Goal: Use online tool/utility

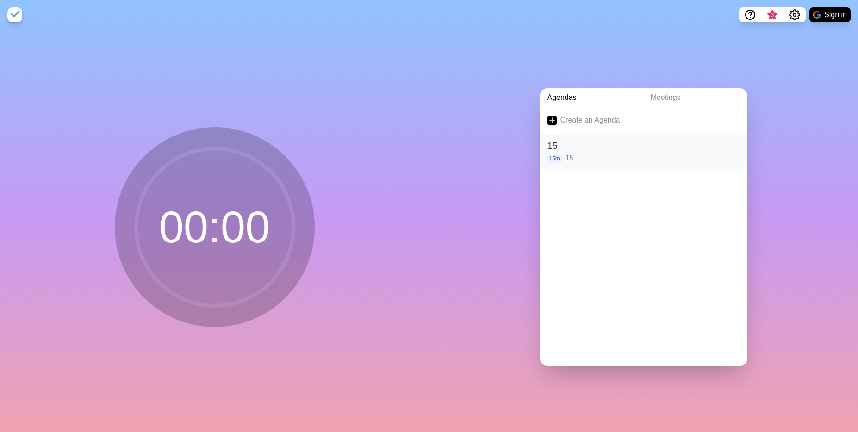
click at [588, 146] on h2 "15" at bounding box center [643, 146] width 192 height 14
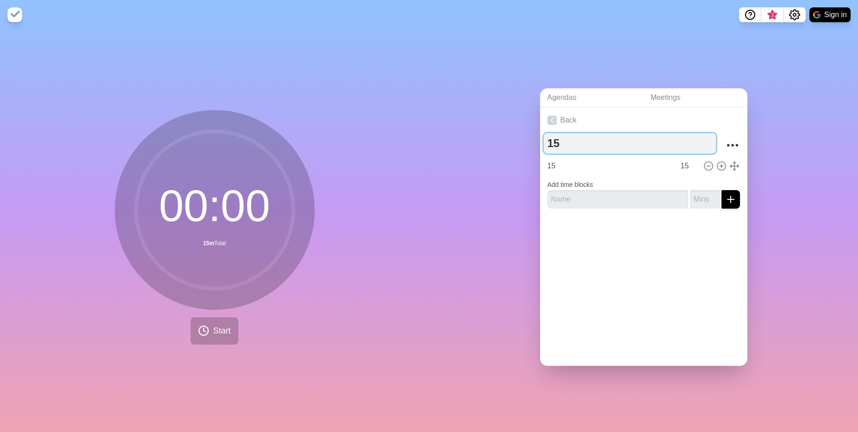
click at [567, 147] on textarea "15" at bounding box center [630, 143] width 172 height 20
type textarea "1"
type textarea "8"
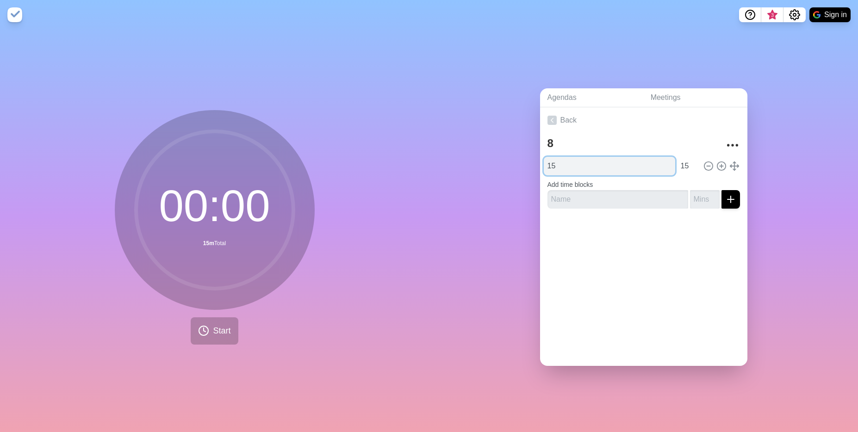
click at [563, 163] on input "15" at bounding box center [609, 166] width 131 height 19
type input "1"
type input "8"
click at [192, 332] on button "Start" at bounding box center [214, 330] width 47 height 27
